Goal: Information Seeking & Learning: Learn about a topic

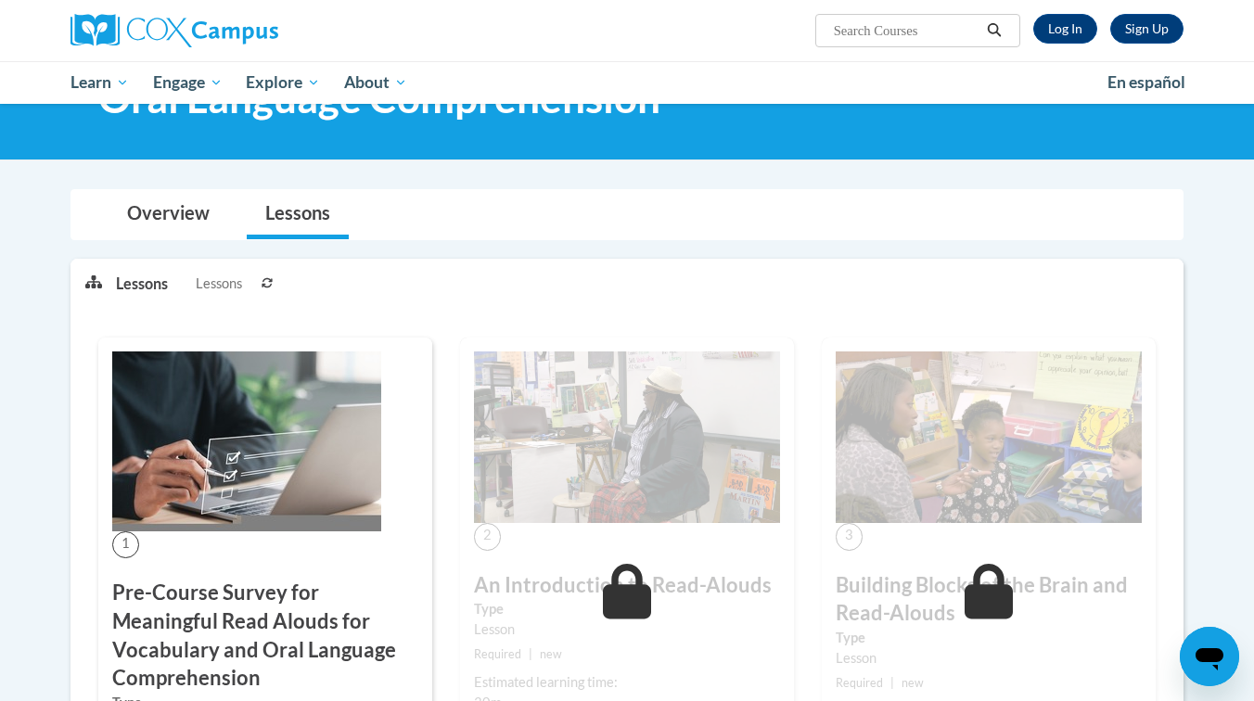
scroll to position [141, 0]
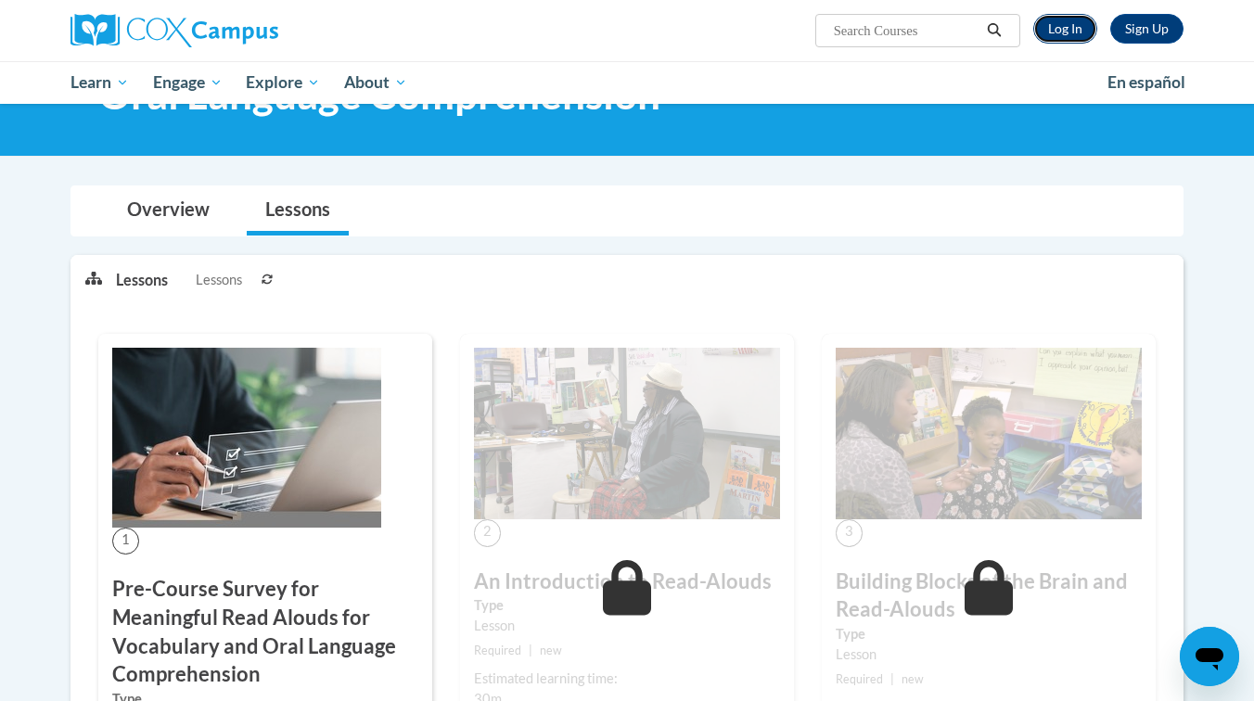
click at [1073, 39] on link "Log In" at bounding box center [1065, 29] width 64 height 30
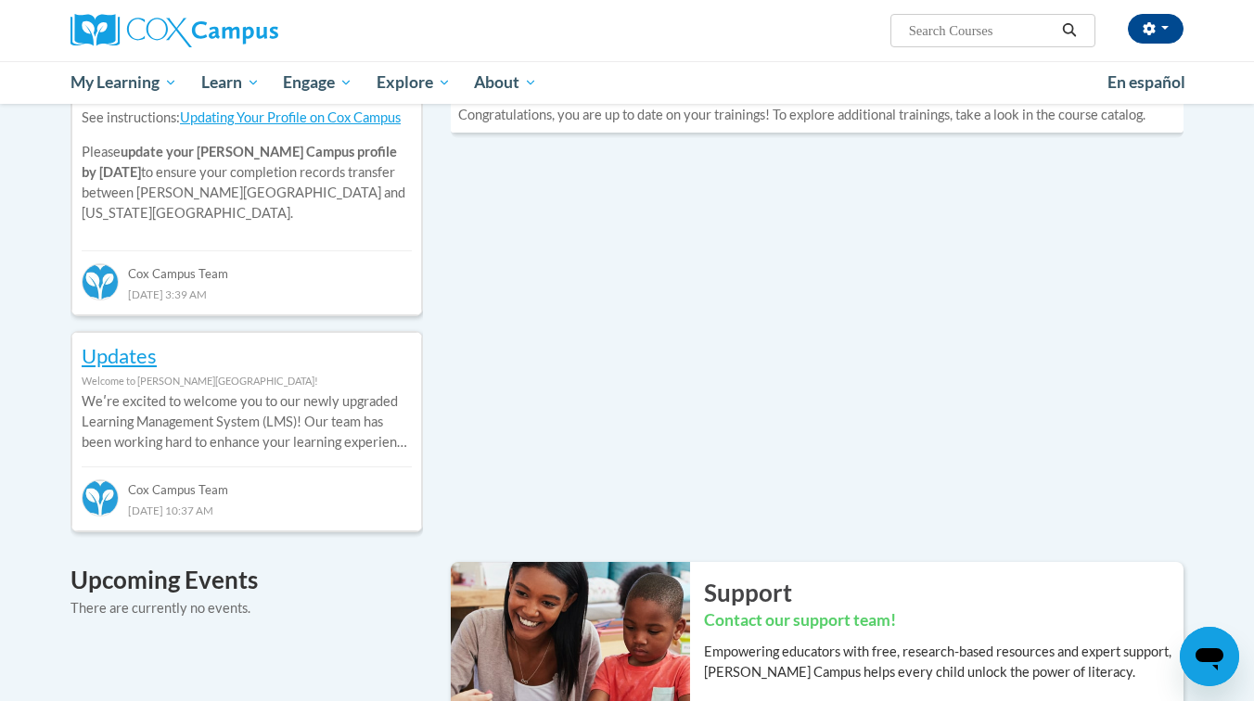
scroll to position [747, 0]
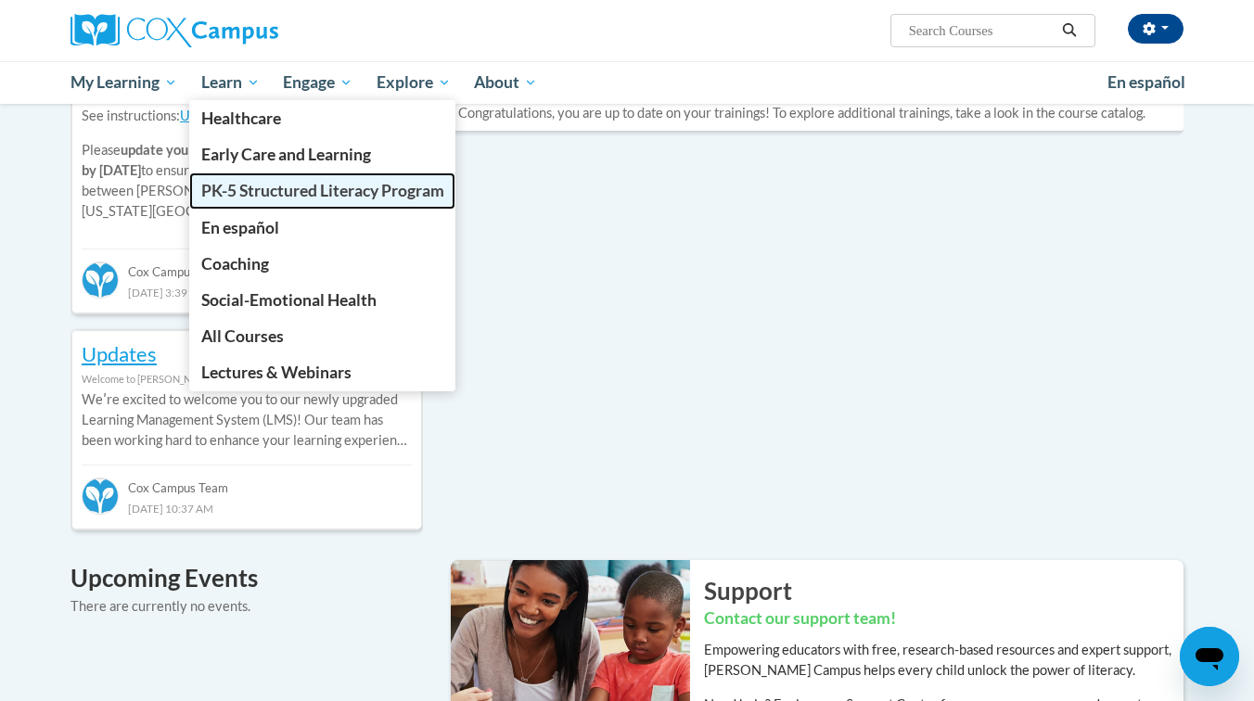
click at [272, 190] on span "PK-5 Structured Literacy Program" at bounding box center [322, 190] width 243 height 19
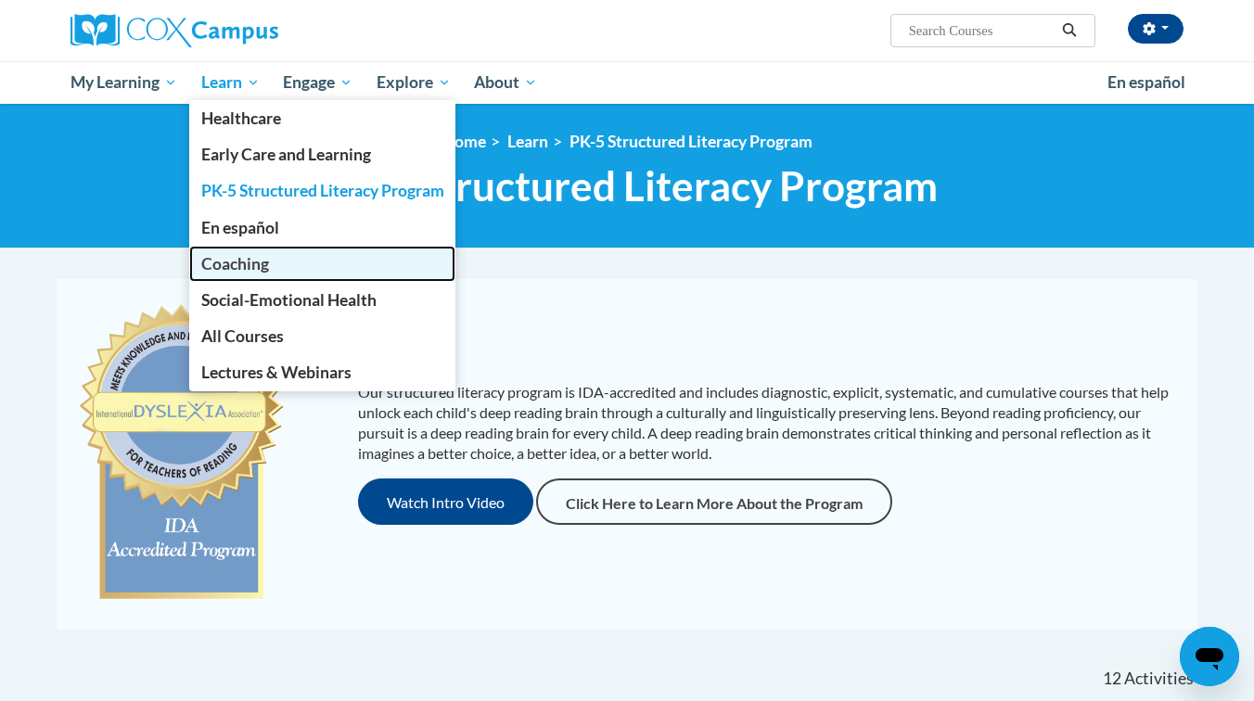
click at [234, 262] on span "Coaching" at bounding box center [235, 263] width 68 height 19
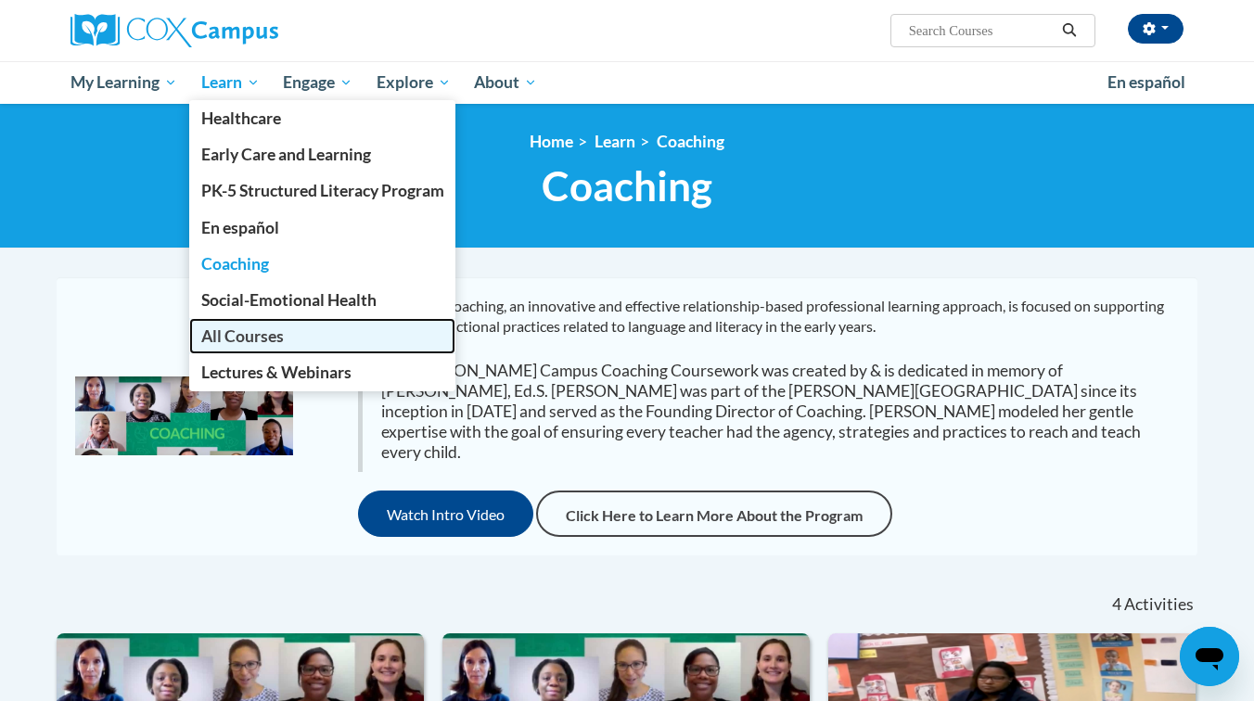
click at [254, 335] on span "All Courses" at bounding box center [242, 335] width 83 height 19
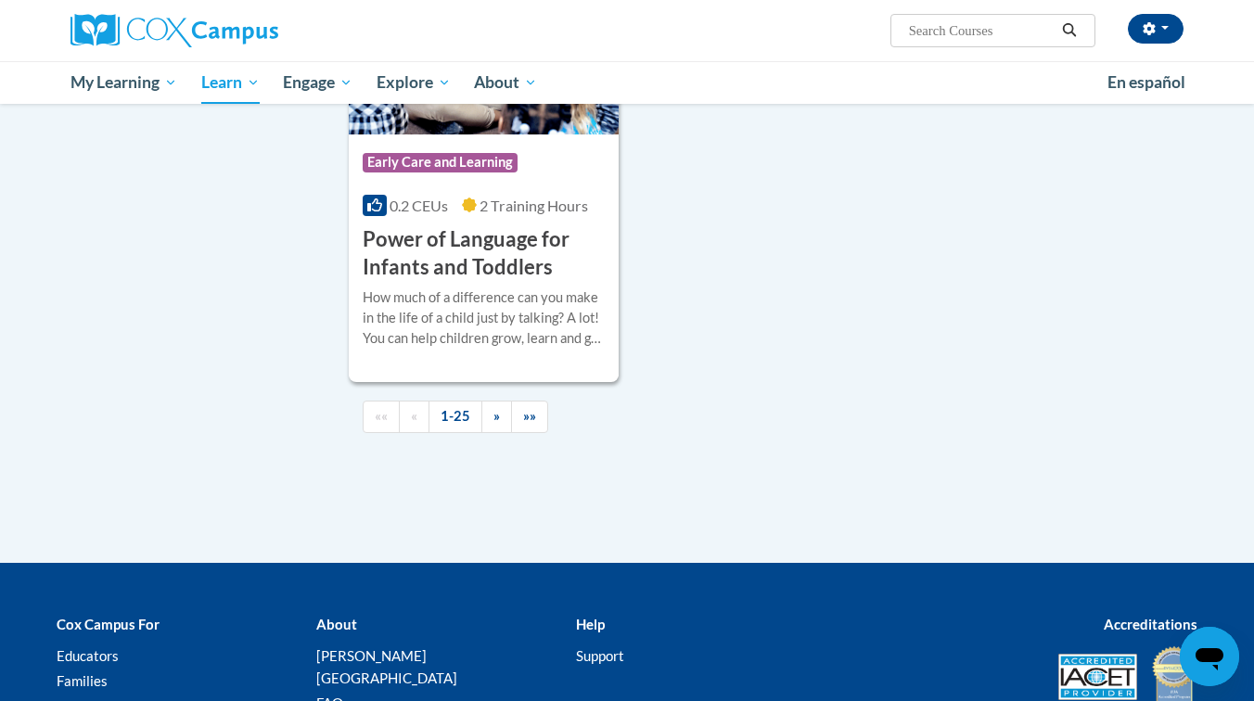
scroll to position [4392, 0]
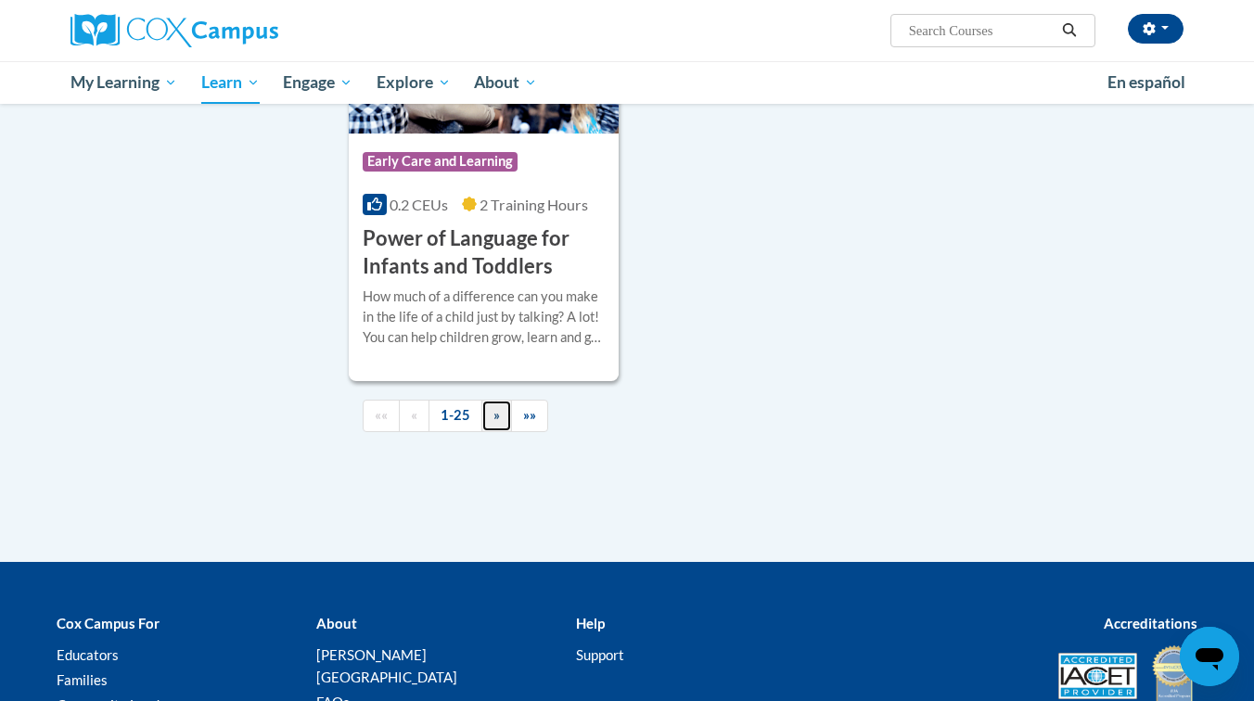
click at [498, 413] on span "»" at bounding box center [496, 415] width 6 height 16
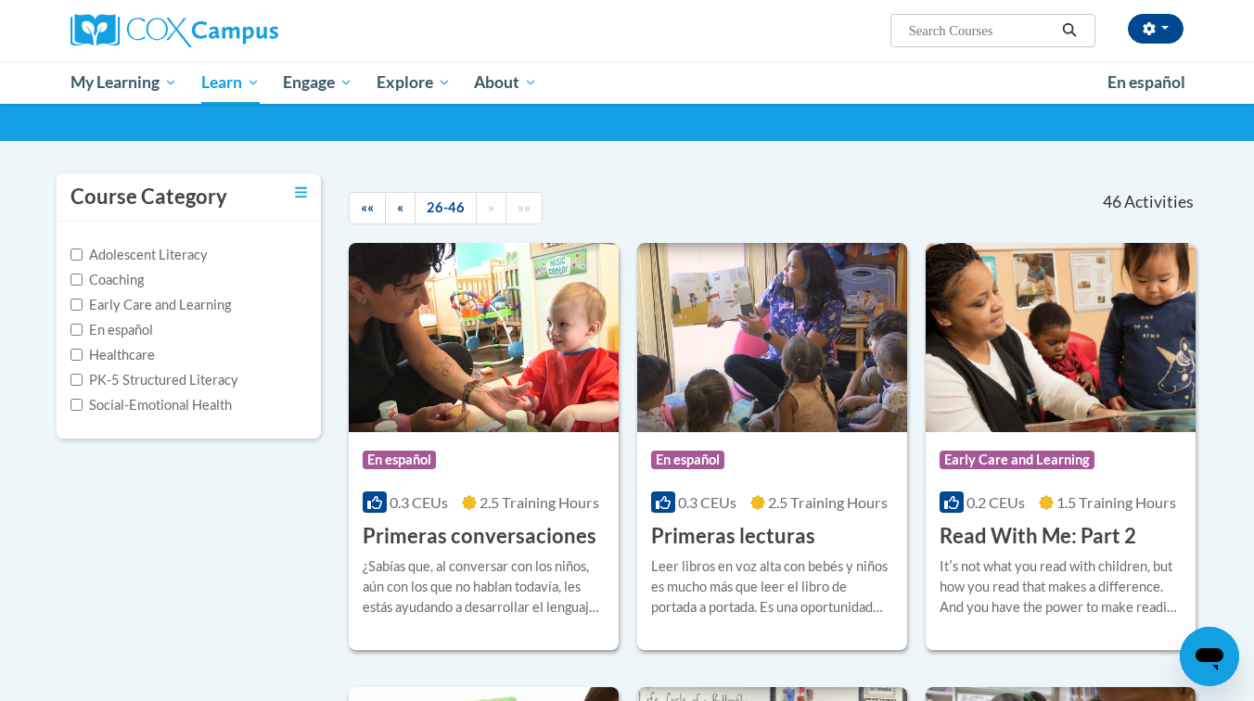
scroll to position [0, 0]
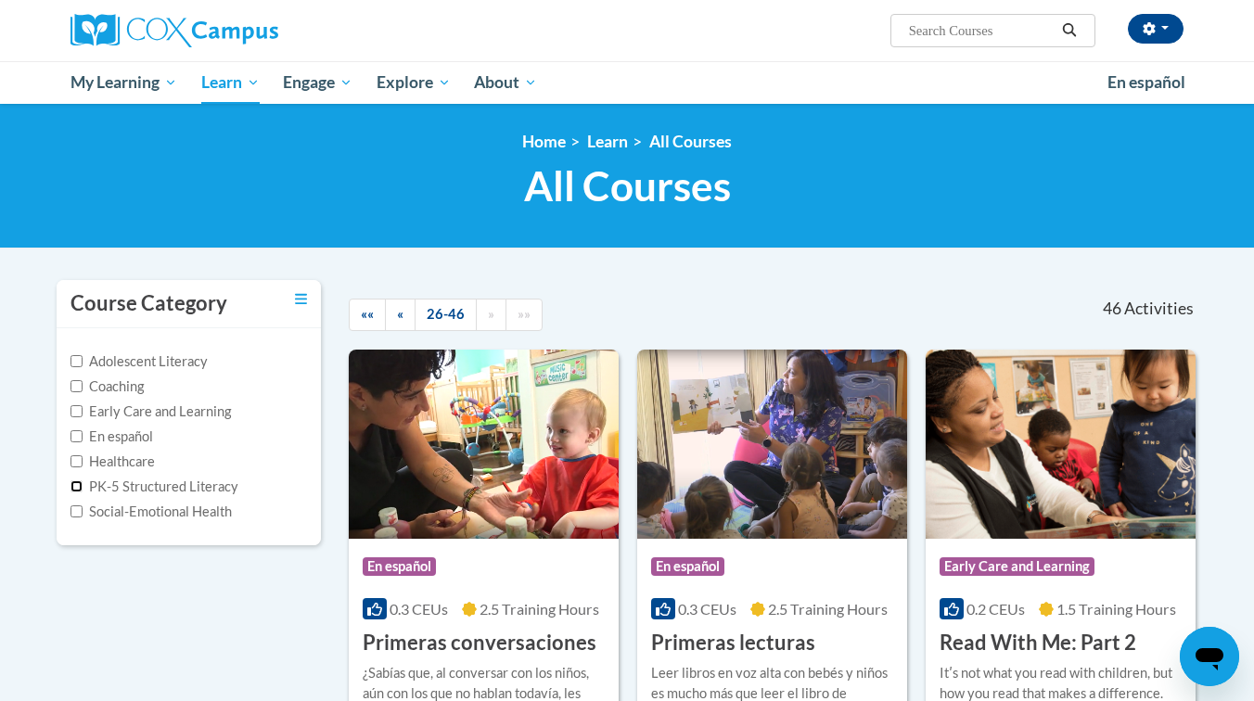
click at [75, 485] on input "PK-5 Structured Literacy" at bounding box center [76, 486] width 12 height 12
checkbox input "true"
